Goal: Task Accomplishment & Management: Use online tool/utility

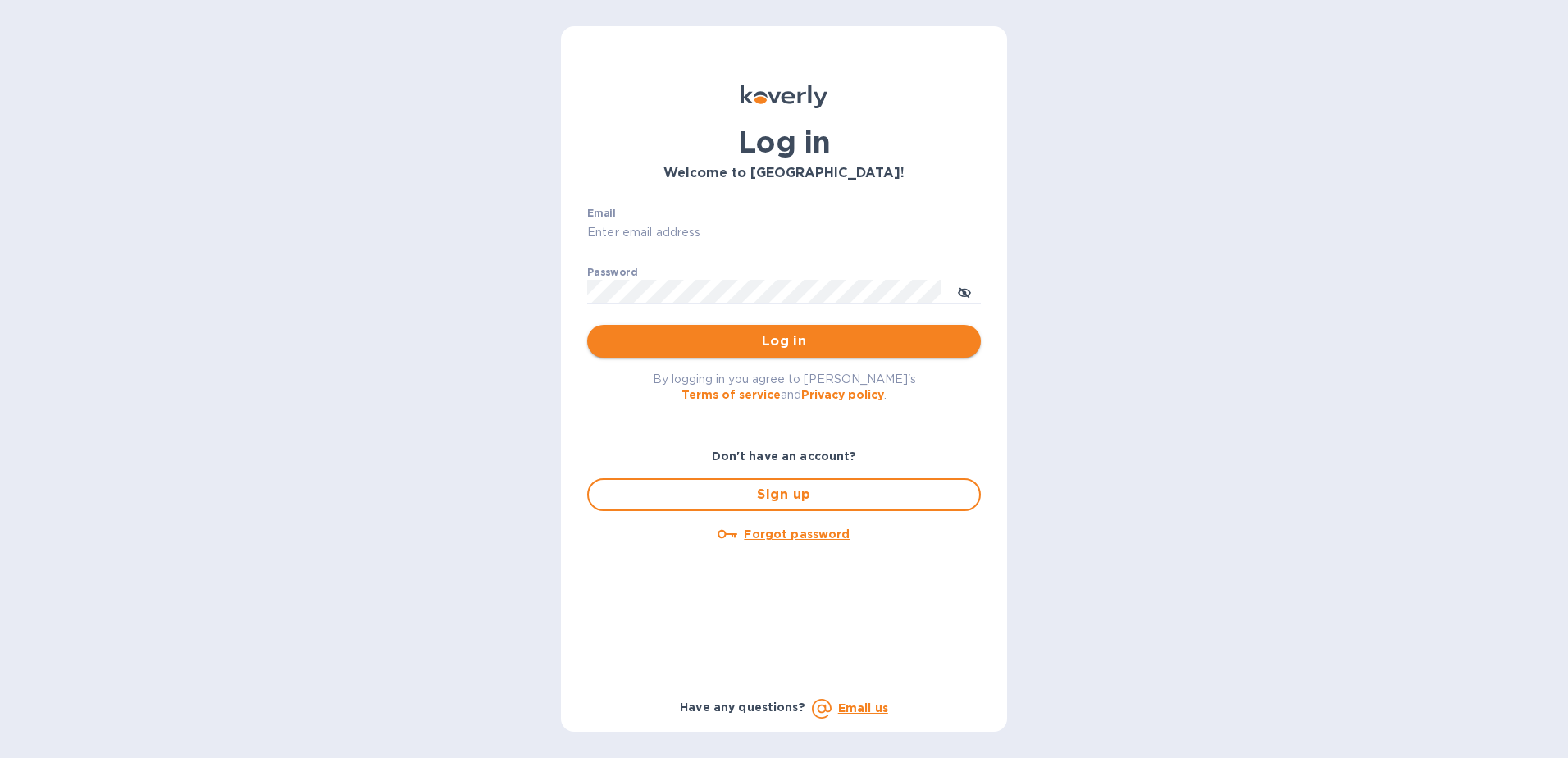
type input "[EMAIL_ADDRESS][DOMAIN_NAME]"
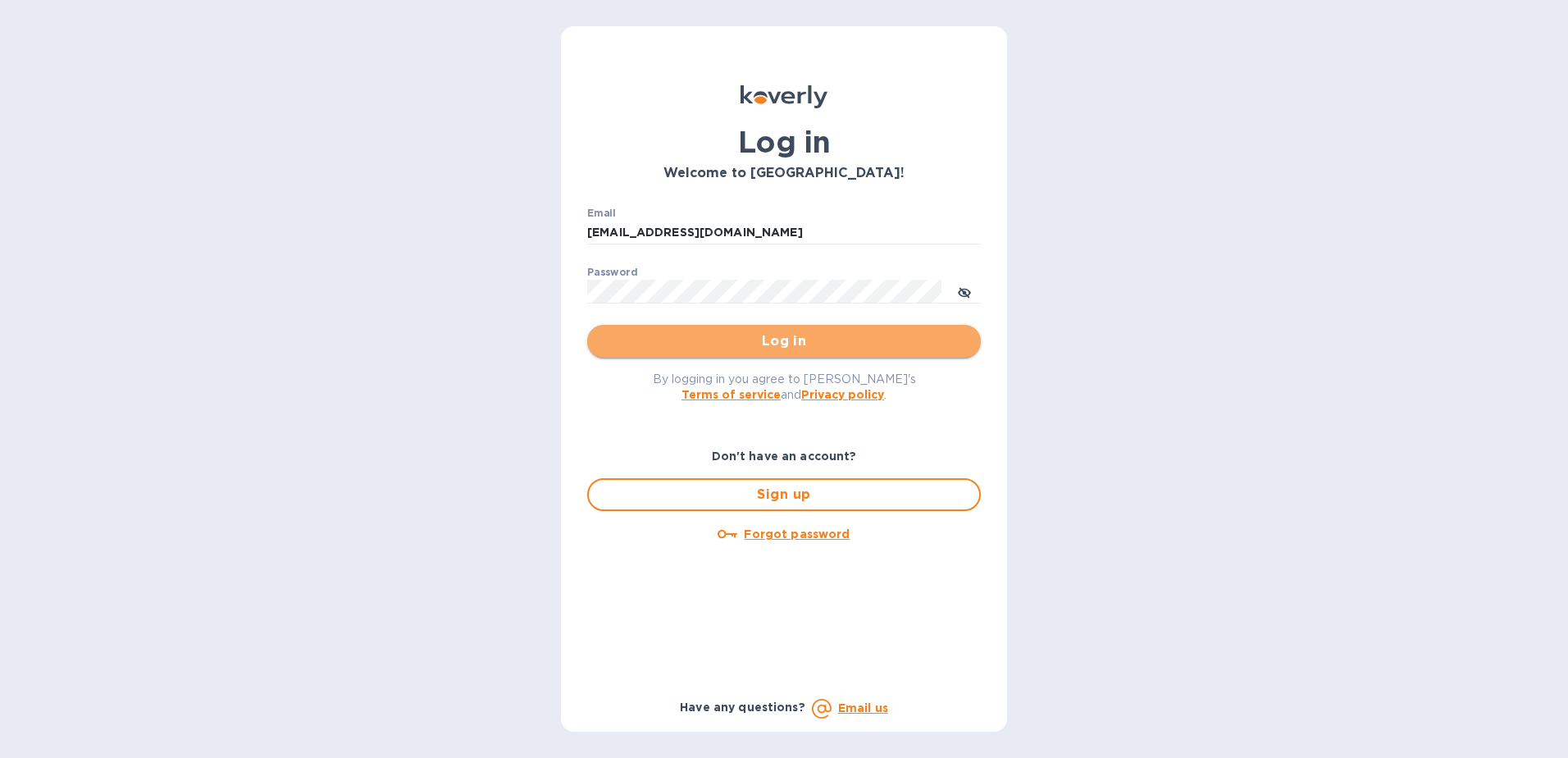
click at [777, 347] on span "Log in" at bounding box center [784, 340] width 367 height 19
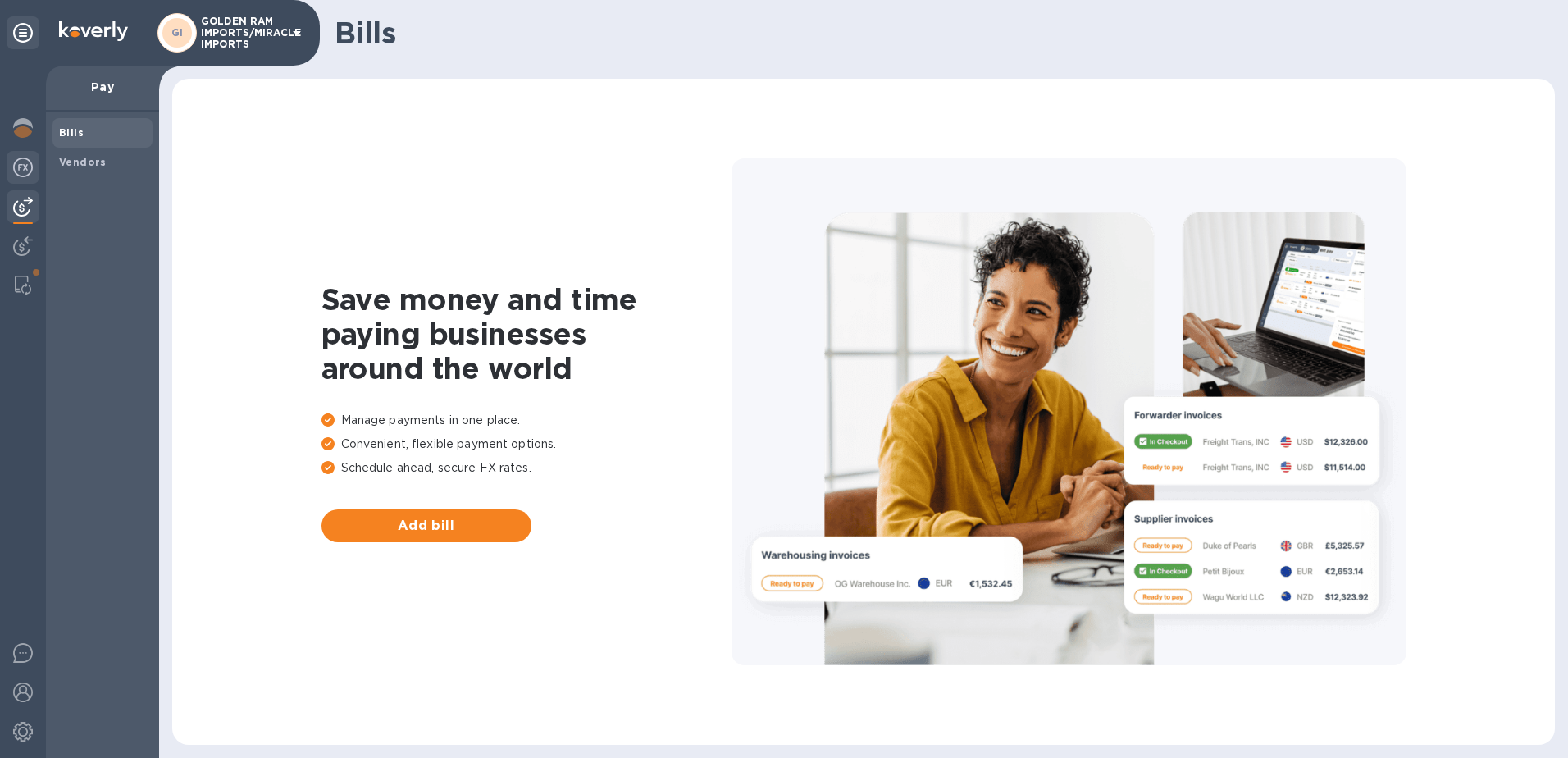
click at [32, 172] on img at bounding box center [22, 167] width 19 height 19
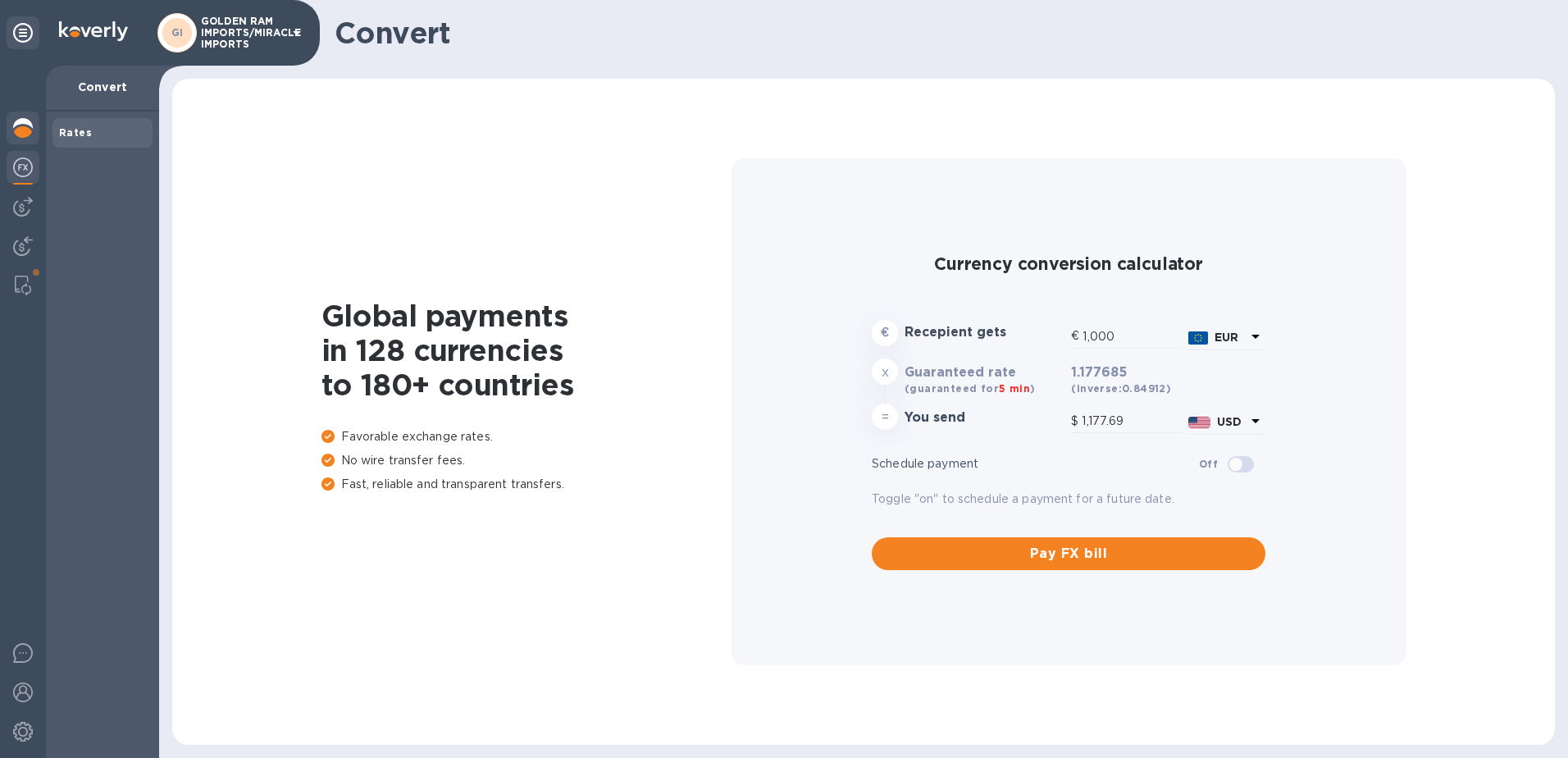
click at [17, 130] on img at bounding box center [22, 127] width 19 height 19
